Goal: Information Seeking & Learning: Check status

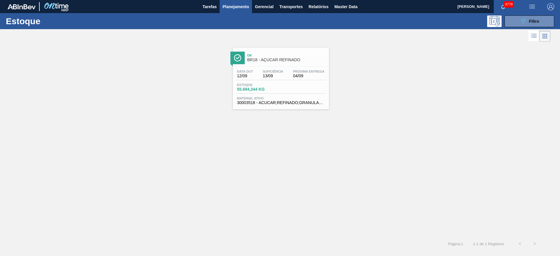
click at [325, 1] on button "Relatórios" at bounding box center [319, 6] width 26 height 13
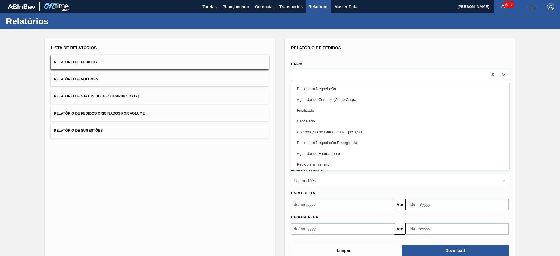
click at [330, 69] on div at bounding box center [400, 74] width 218 height 11
drag, startPoint x: 339, startPoint y: 56, endPoint x: 339, endPoint y: 70, distance: 14.0
click at [339, 56] on div at bounding box center [400, 56] width 223 height 5
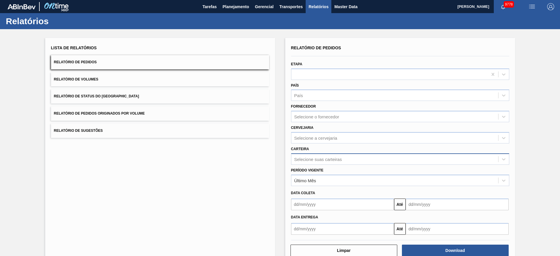
click at [333, 158] on div "Selecione suas carteiras" at bounding box center [318, 159] width 48 height 5
type input "KIT"
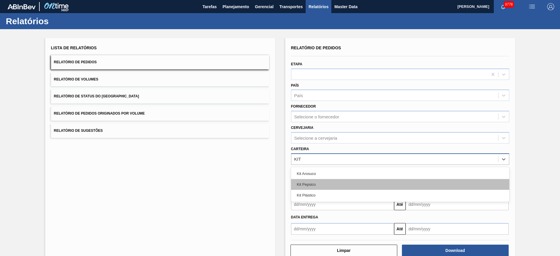
click at [321, 184] on div "Kit Pepsico" at bounding box center [400, 184] width 218 height 11
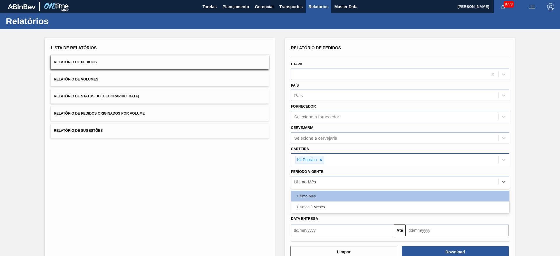
click at [323, 183] on div "Último Mês" at bounding box center [394, 182] width 207 height 8
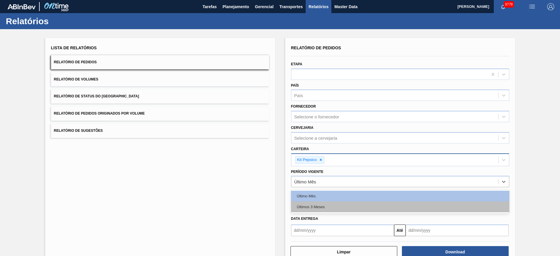
click at [328, 203] on div "Últimos 3 Meses" at bounding box center [400, 206] width 218 height 11
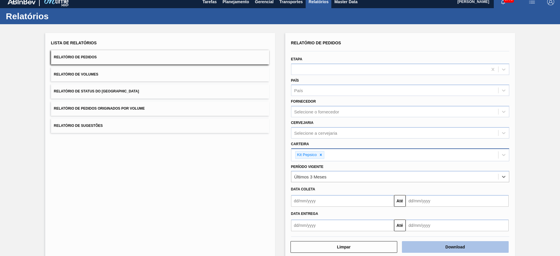
scroll to position [15, 0]
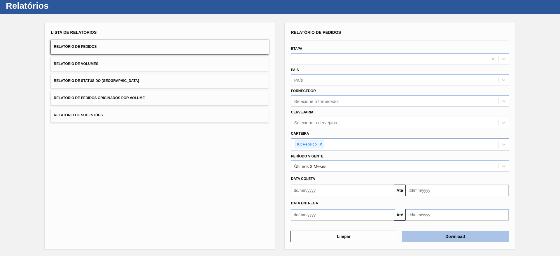
click at [436, 235] on button "Download" at bounding box center [455, 237] width 107 height 12
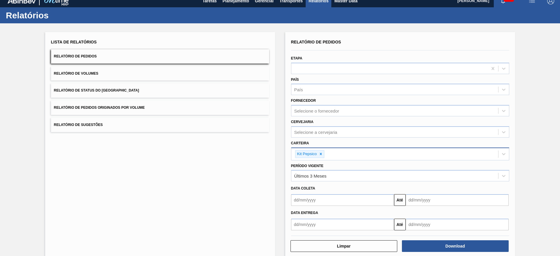
scroll to position [0, 0]
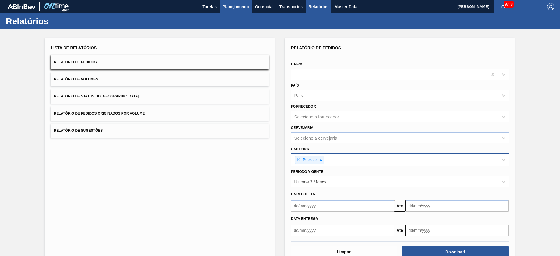
click at [228, 6] on span "Planejamento" at bounding box center [235, 6] width 27 height 7
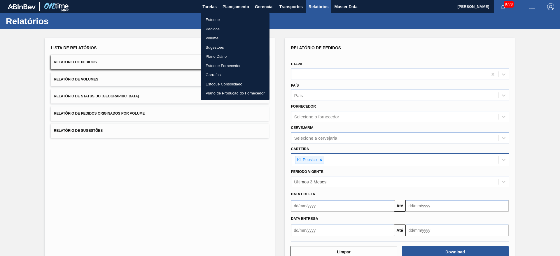
click at [238, 21] on li "Estoque" at bounding box center [235, 19] width 69 height 9
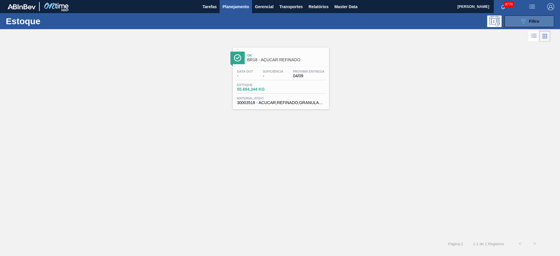
click at [525, 21] on icon "089F7B8B-B2A5-4AFE-B5C0-19BA573D28AC" at bounding box center [523, 21] width 7 height 7
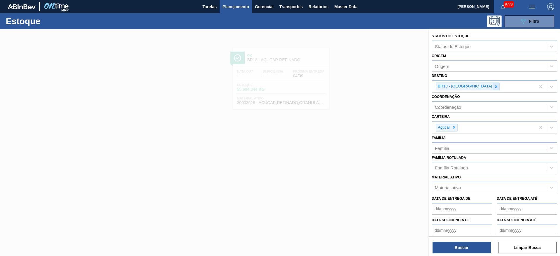
click at [494, 87] on icon at bounding box center [496, 87] width 4 height 4
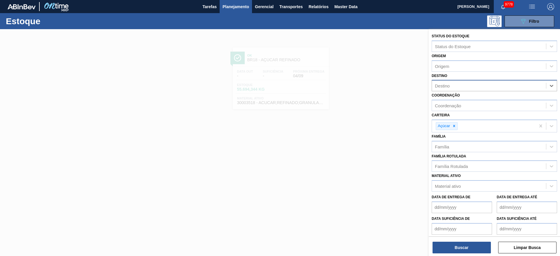
type input "2"
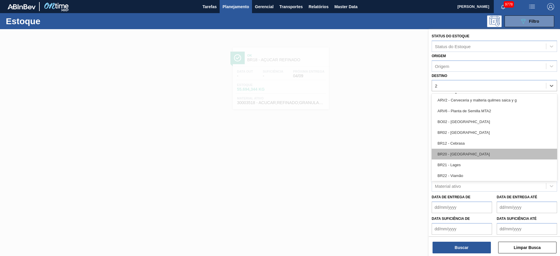
click at [469, 151] on div "BR20 - Sapucaia" at bounding box center [493, 154] width 125 height 11
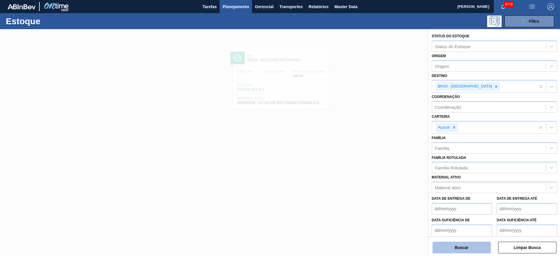
click at [462, 243] on button "Buscar" at bounding box center [461, 248] width 58 height 12
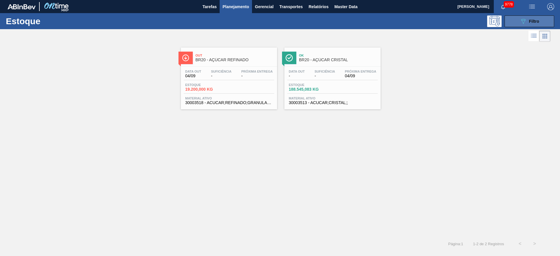
click at [528, 23] on div "089F7B8B-B2A5-4AFE-B5C0-19BA573D28AC Filtro" at bounding box center [530, 21] width 20 height 7
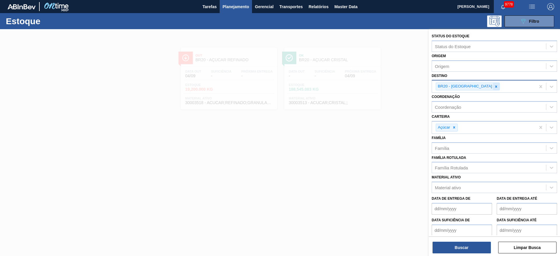
click at [475, 89] on div "BR20 - Sapucaia" at bounding box center [483, 86] width 103 height 12
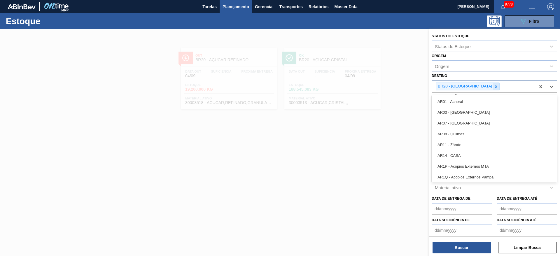
click at [493, 89] on div at bounding box center [496, 86] width 6 height 7
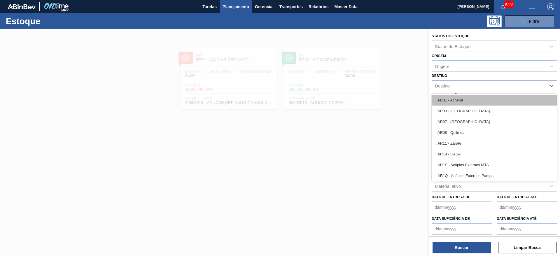
type input "22"
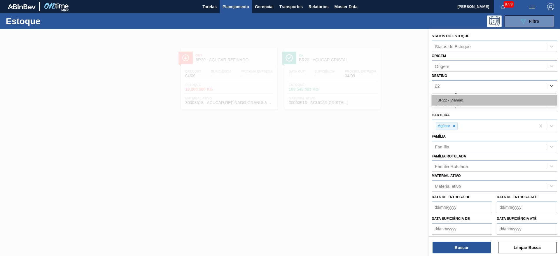
click at [466, 103] on div "BR22 - Viamão" at bounding box center [493, 100] width 125 height 11
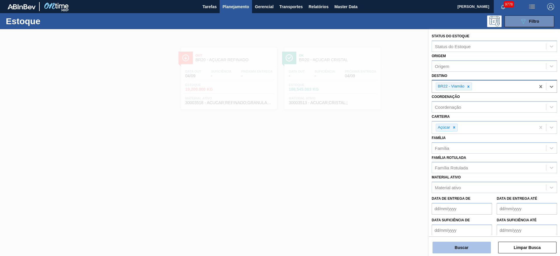
click at [468, 248] on button "Buscar" at bounding box center [461, 248] width 58 height 12
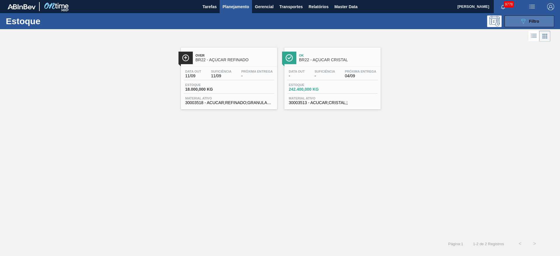
click at [535, 25] on button "089F7B8B-B2A5-4AFE-B5C0-19BA573D28AC Filtro" at bounding box center [529, 21] width 50 height 12
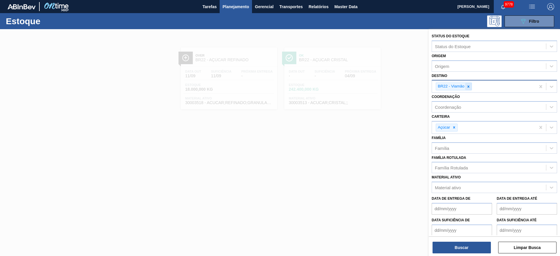
click at [466, 86] on div at bounding box center [468, 86] width 6 height 7
click at [466, 86] on div "Destino" at bounding box center [489, 86] width 114 height 8
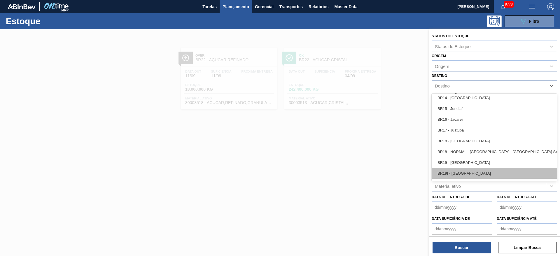
scroll to position [437, 0]
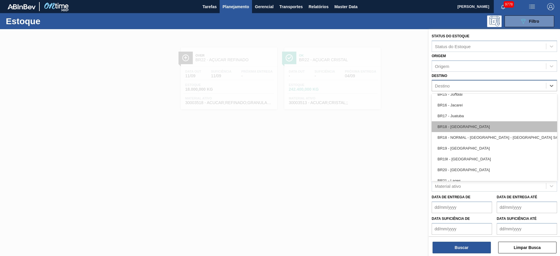
click at [460, 122] on div "BR18 - Pernambuco" at bounding box center [493, 126] width 125 height 11
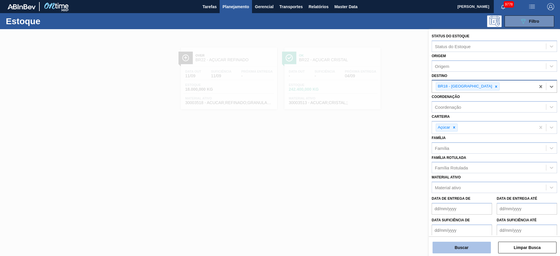
click at [461, 248] on button "Buscar" at bounding box center [461, 248] width 58 height 12
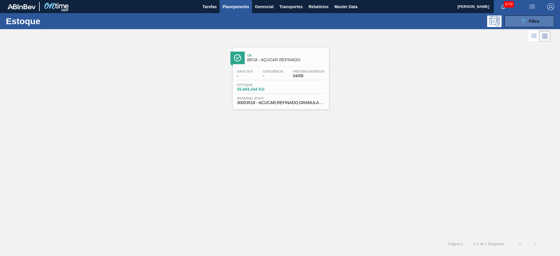
click at [526, 18] on icon "089F7B8B-B2A5-4AFE-B5C0-19BA573D28AC" at bounding box center [523, 21] width 7 height 7
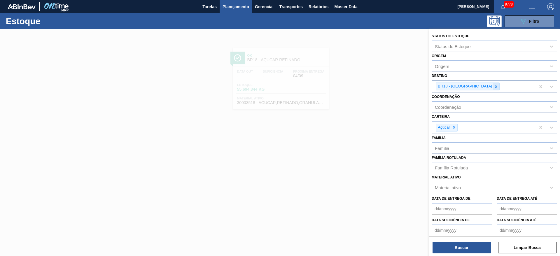
click at [493, 89] on div at bounding box center [496, 86] width 6 height 7
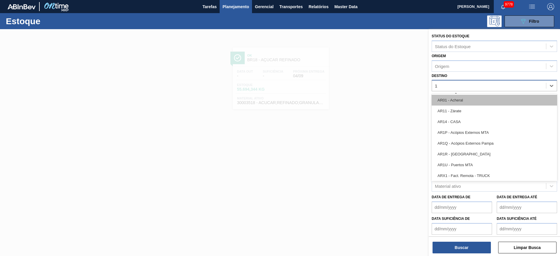
type input "13"
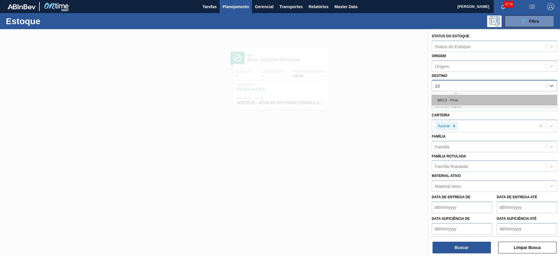
click at [469, 103] on div "BR13 - Piraí" at bounding box center [493, 100] width 125 height 11
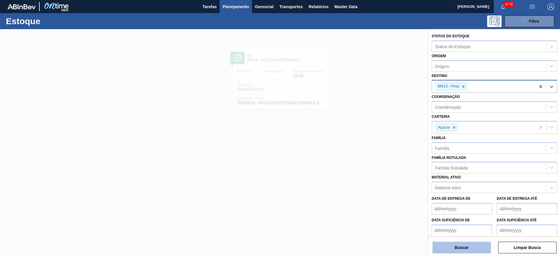
click at [457, 246] on button "Buscar" at bounding box center [461, 248] width 58 height 12
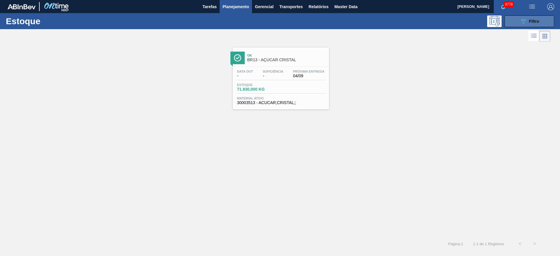
click at [510, 22] on button "089F7B8B-B2A5-4AFE-B5C0-19BA573D28AC Filtro" at bounding box center [529, 21] width 50 height 12
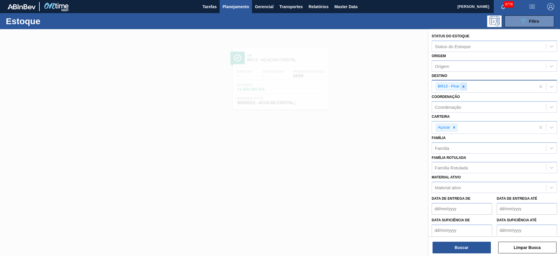
click at [462, 89] on div at bounding box center [463, 86] width 6 height 7
type input "15"
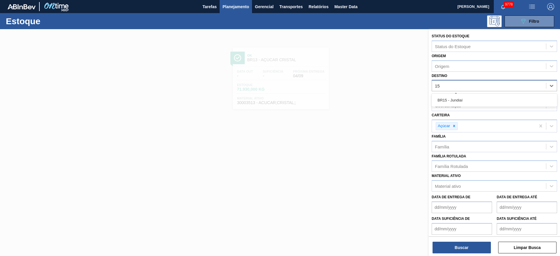
drag, startPoint x: 464, startPoint y: 97, endPoint x: 460, endPoint y: 114, distance: 16.8
click at [464, 98] on div "BR15 - Jundiaí" at bounding box center [493, 100] width 125 height 11
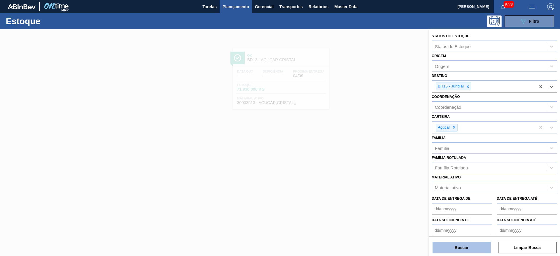
click at [453, 248] on button "Buscar" at bounding box center [461, 248] width 58 height 12
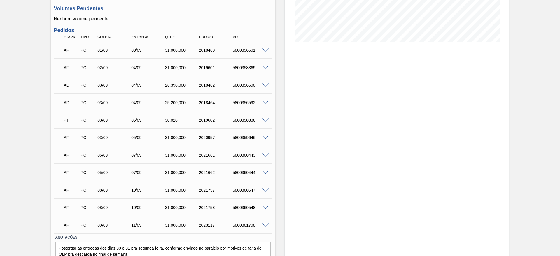
scroll to position [131, 0]
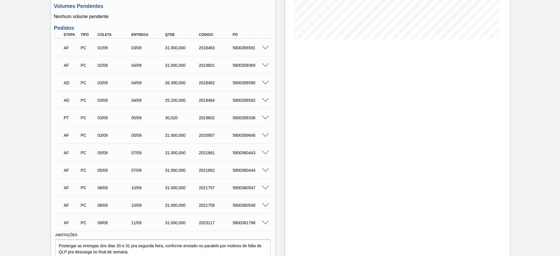
click at [265, 117] on span at bounding box center [265, 118] width 7 height 4
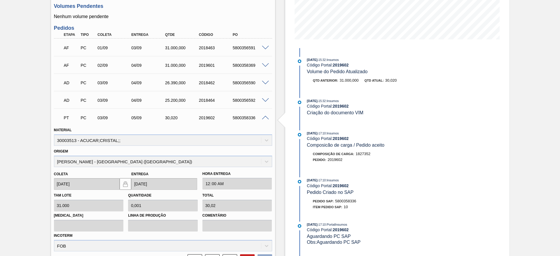
click at [241, 117] on div "5800358336" at bounding box center [250, 117] width 38 height 5
copy div "5800358336"
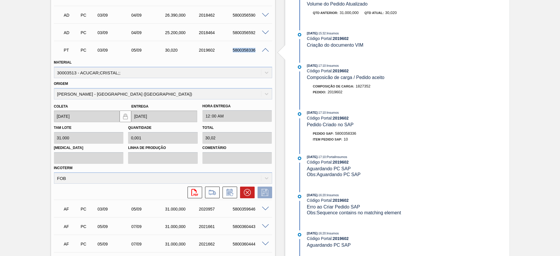
scroll to position [175, 0]
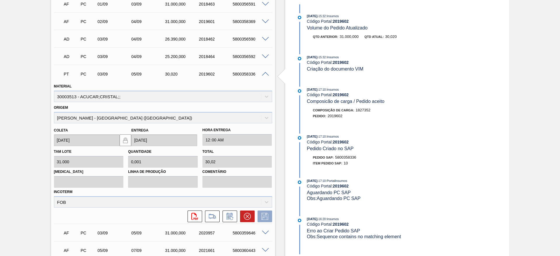
click at [266, 73] on span at bounding box center [265, 74] width 7 height 4
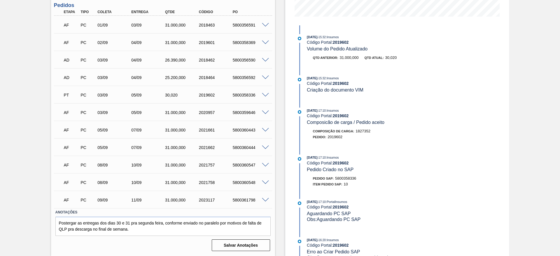
drag, startPoint x: 235, startPoint y: 38, endPoint x: 252, endPoint y: 48, distance: 19.6
click at [241, 42] on div "AF PC 02/09 04/09 31.000,000 2019601 5800358369" at bounding box center [161, 42] width 203 height 12
click at [243, 44] on div "5800358369" at bounding box center [250, 42] width 38 height 5
drag, startPoint x: 243, startPoint y: 44, endPoint x: 227, endPoint y: 36, distance: 17.6
click at [242, 44] on div "5800358369" at bounding box center [250, 42] width 38 height 5
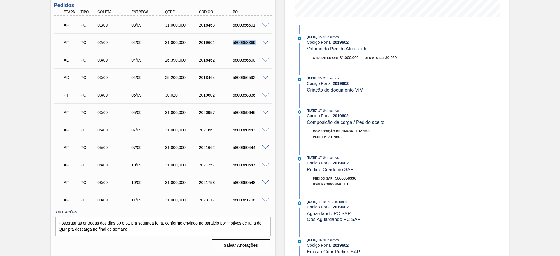
click at [238, 40] on div "5800358369" at bounding box center [250, 42] width 38 height 5
click at [239, 43] on div "5800358369" at bounding box center [250, 42] width 38 height 5
click at [244, 79] on div "5800356592" at bounding box center [250, 77] width 38 height 5
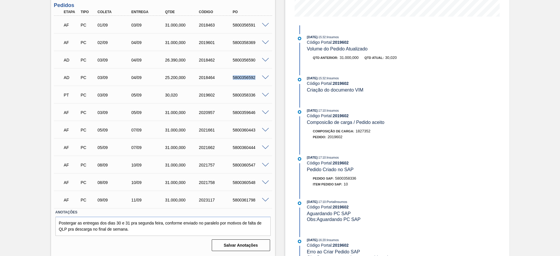
copy div "5800356592"
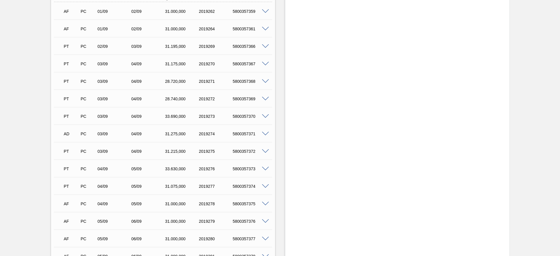
scroll to position [219, 0]
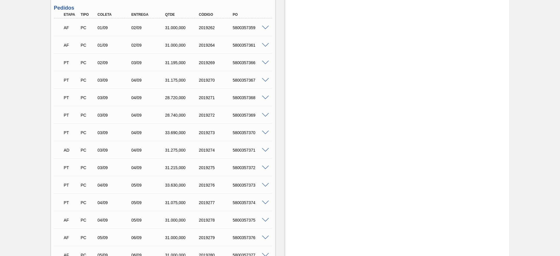
click at [250, 133] on div "5800357370" at bounding box center [250, 132] width 38 height 5
copy div "5800357370"
